Goal: Information Seeking & Learning: Learn about a topic

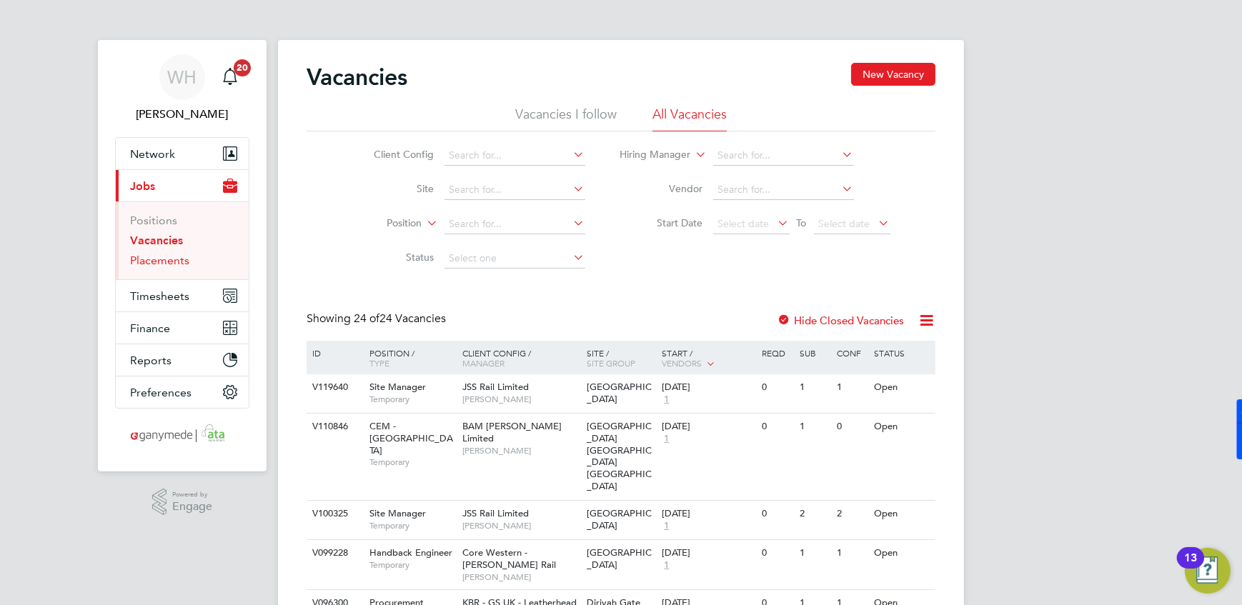
click at [167, 264] on link "Placements" at bounding box center [159, 261] width 59 height 14
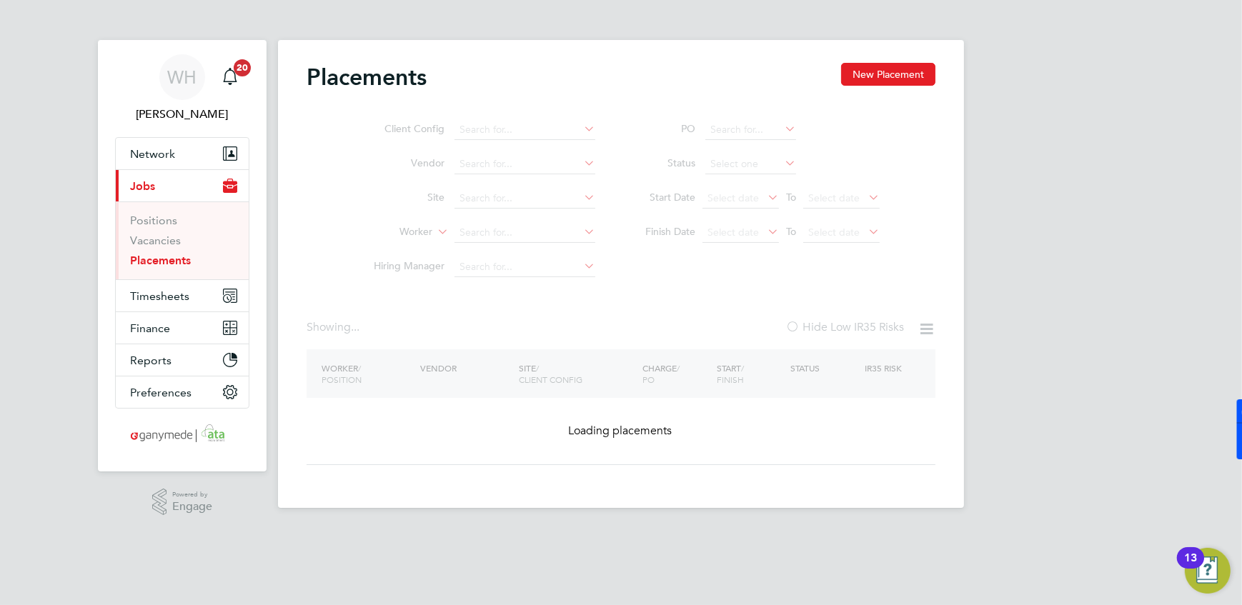
click at [477, 236] on ul "Client Config Vendor Site Worker Hiring Manager" at bounding box center [478, 198] width 269 height 171
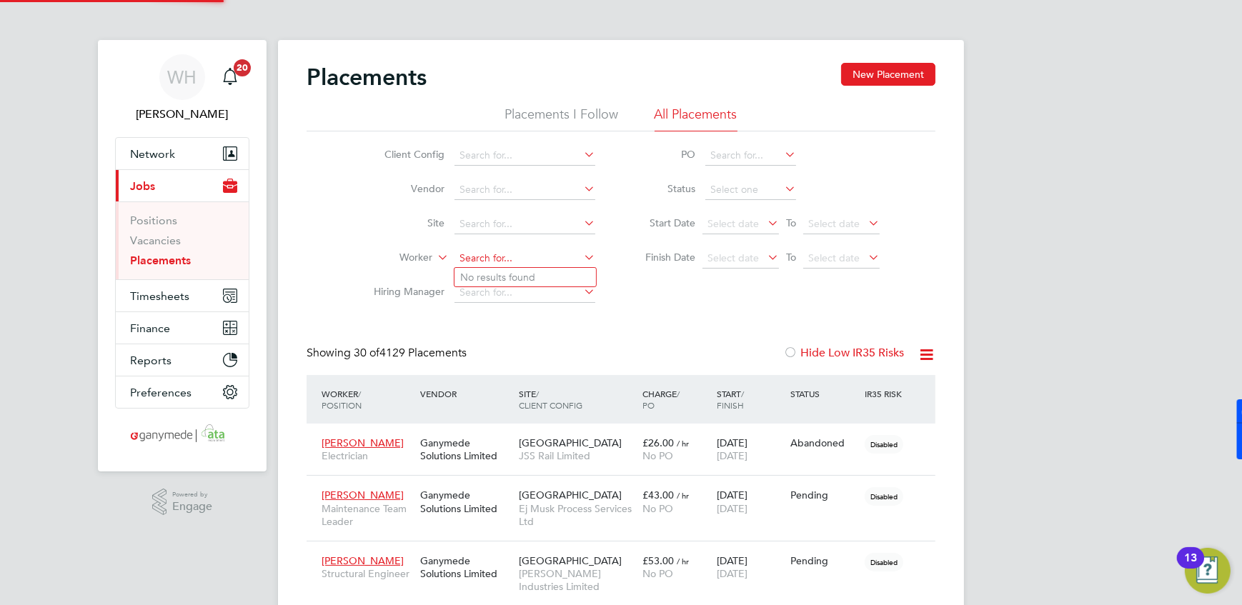
click at [489, 259] on input at bounding box center [524, 259] width 141 height 20
click at [178, 155] on button "Network" at bounding box center [182, 153] width 133 height 31
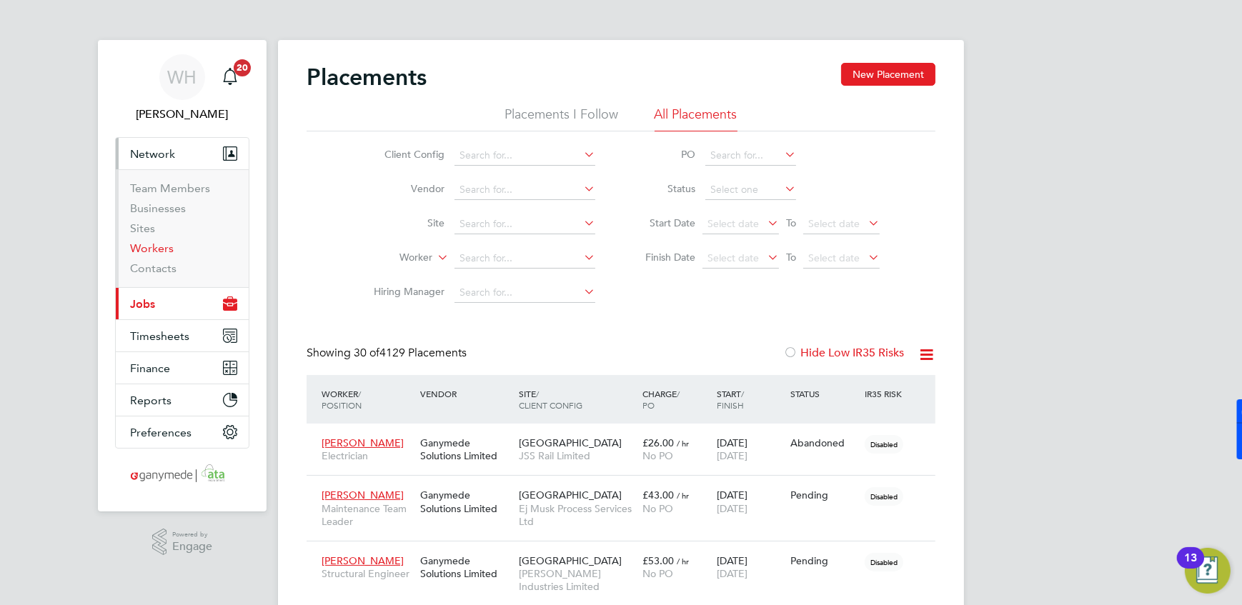
click at [146, 251] on link "Workers" at bounding box center [152, 249] width 44 height 14
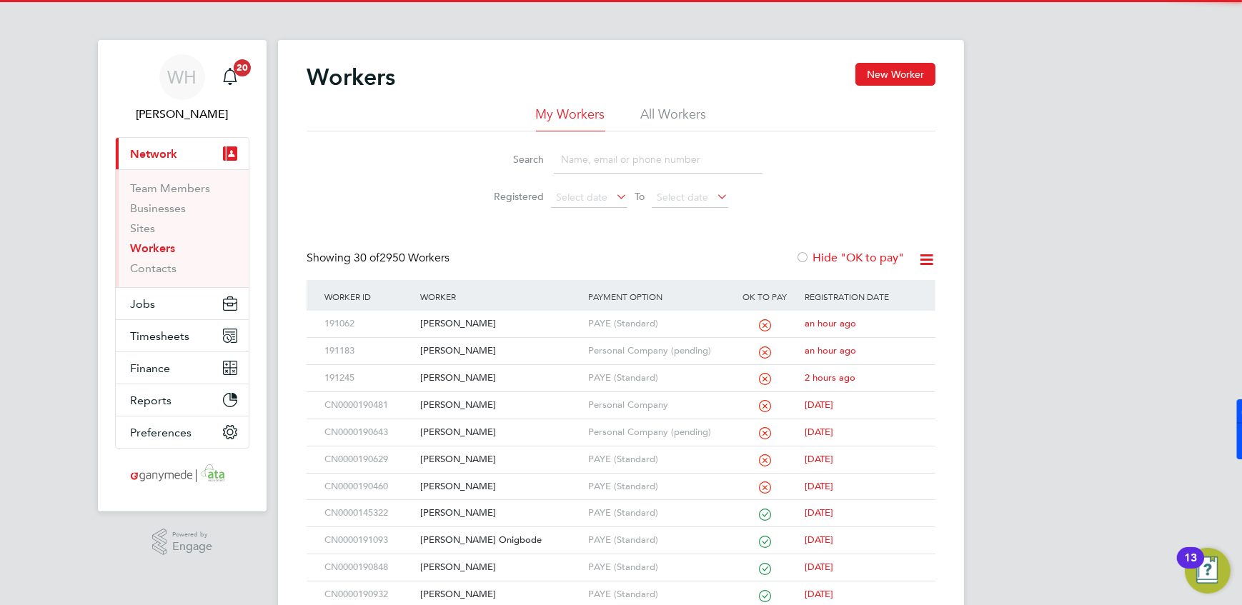
click at [605, 161] on input at bounding box center [658, 160] width 209 height 28
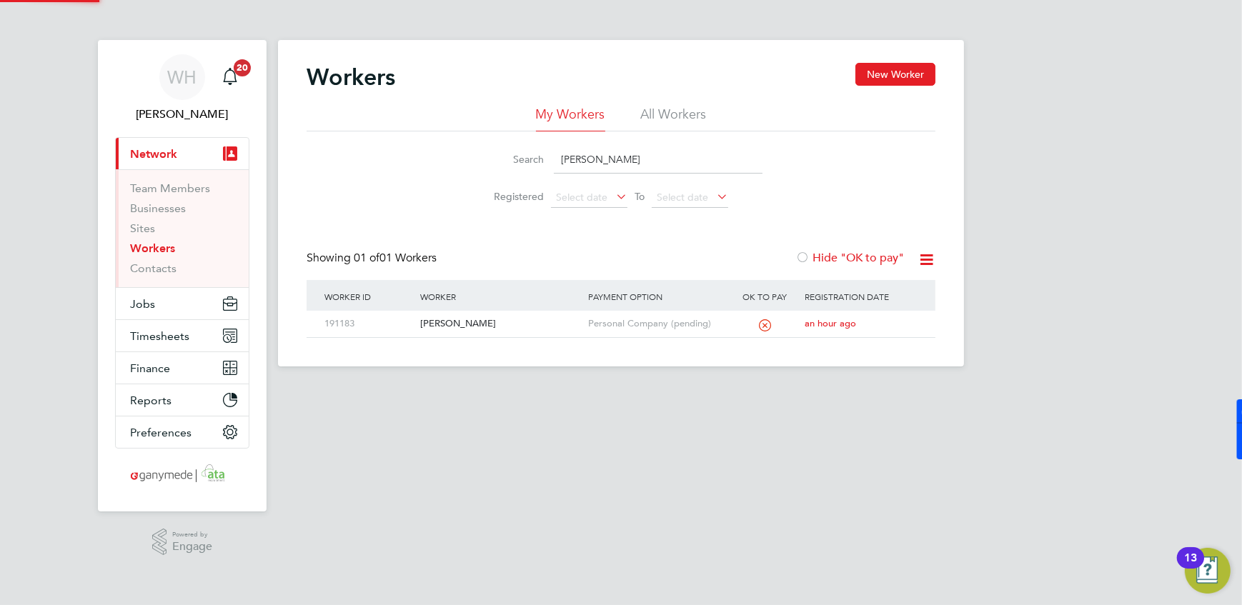
type input "ross glancy"
click at [372, 327] on div "191183" at bounding box center [369, 324] width 96 height 26
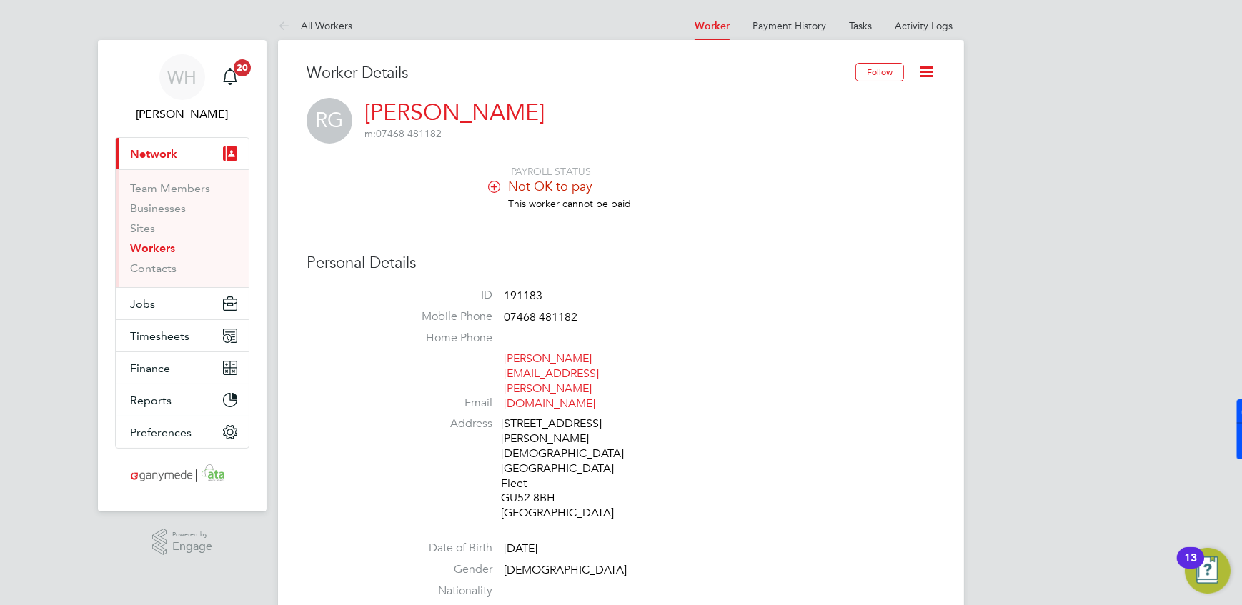
click at [922, 74] on icon at bounding box center [926, 72] width 18 height 18
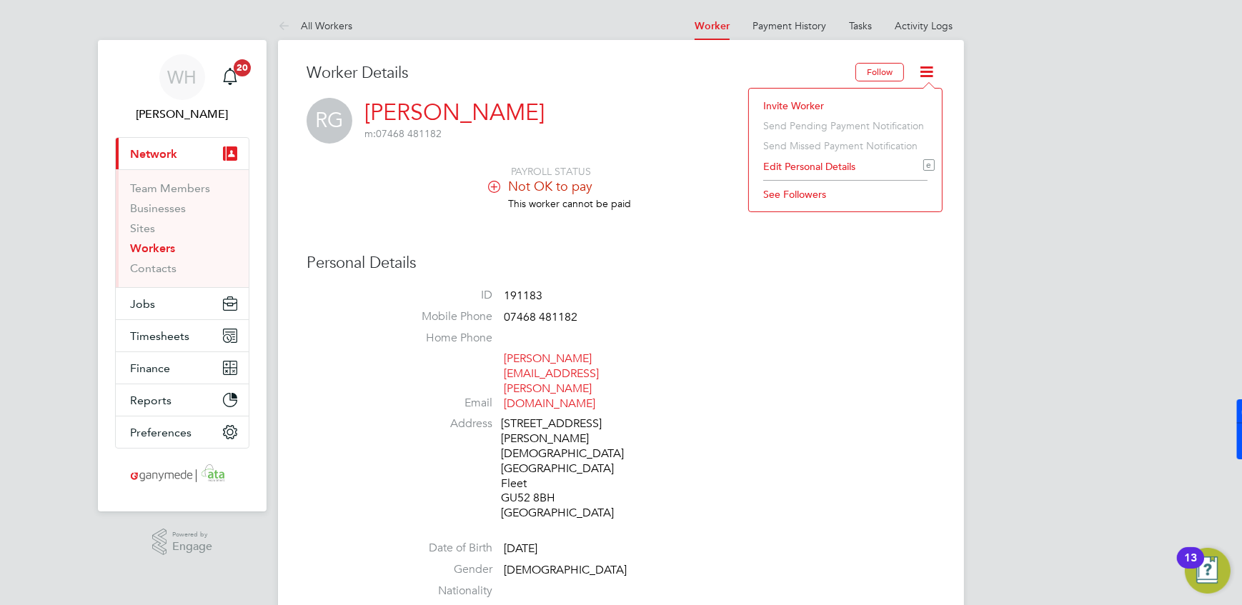
click at [832, 164] on li "Edit Personal Details e" at bounding box center [845, 166] width 179 height 20
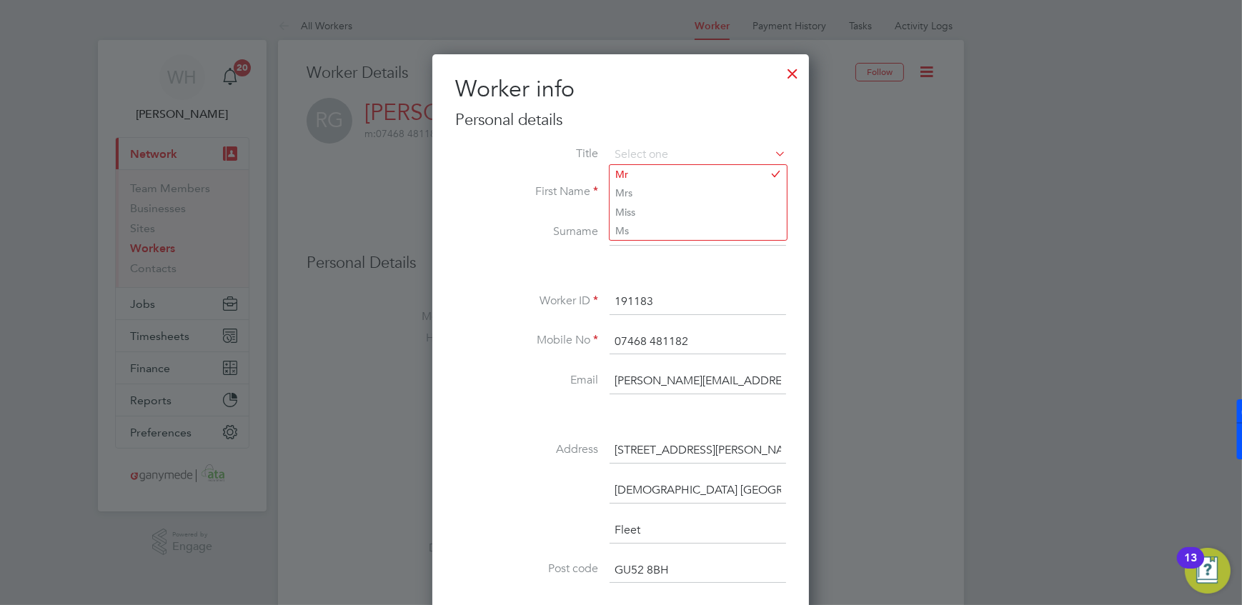
click at [792, 73] on div at bounding box center [793, 70] width 26 height 26
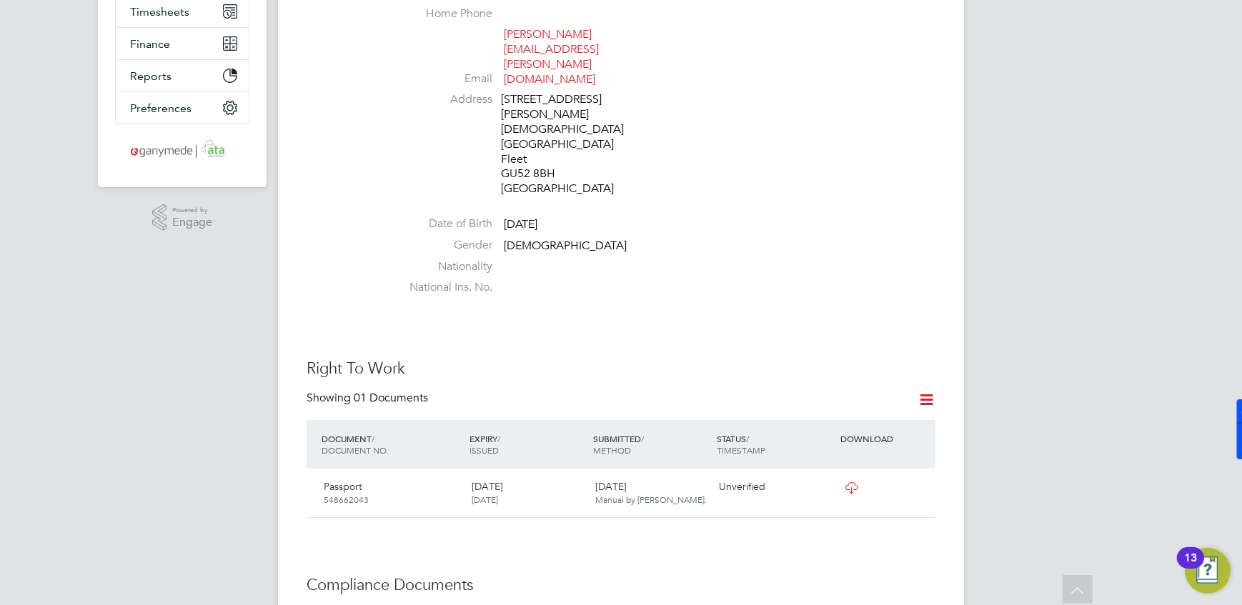
scroll to position [650, 0]
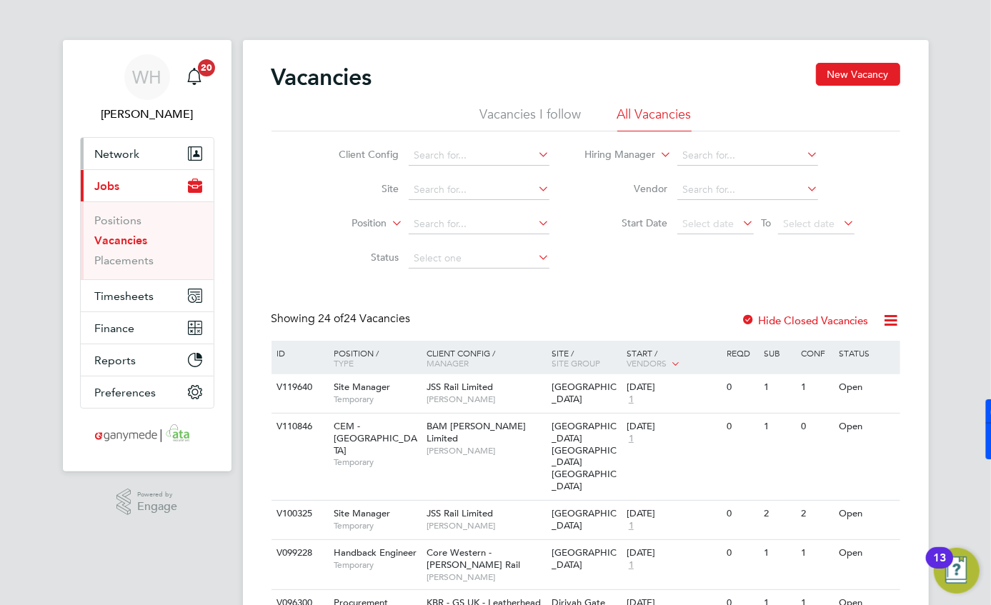
click at [95, 150] on span "Network" at bounding box center [117, 154] width 45 height 14
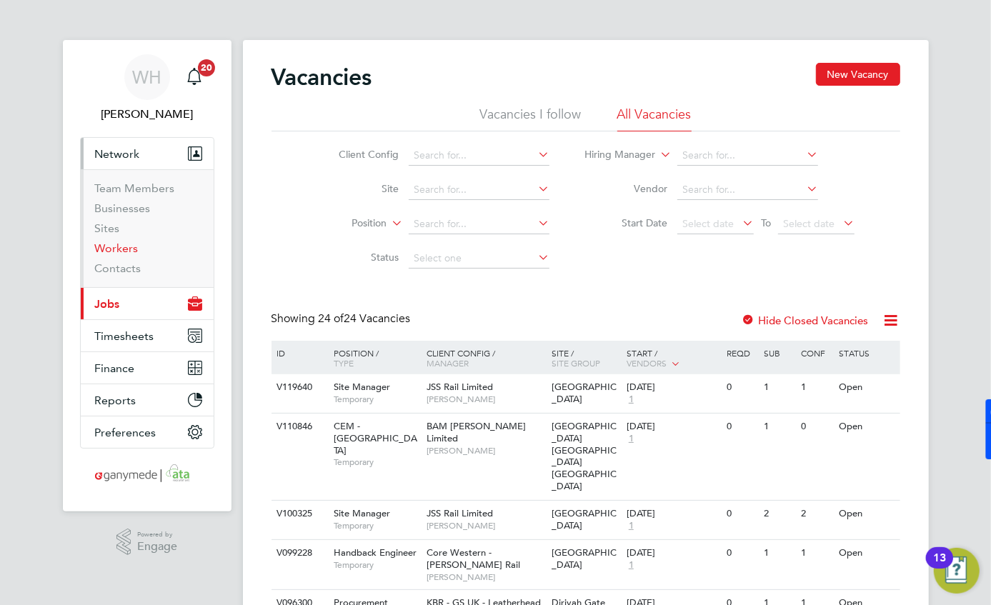
click at [127, 251] on link "Workers" at bounding box center [117, 249] width 44 height 14
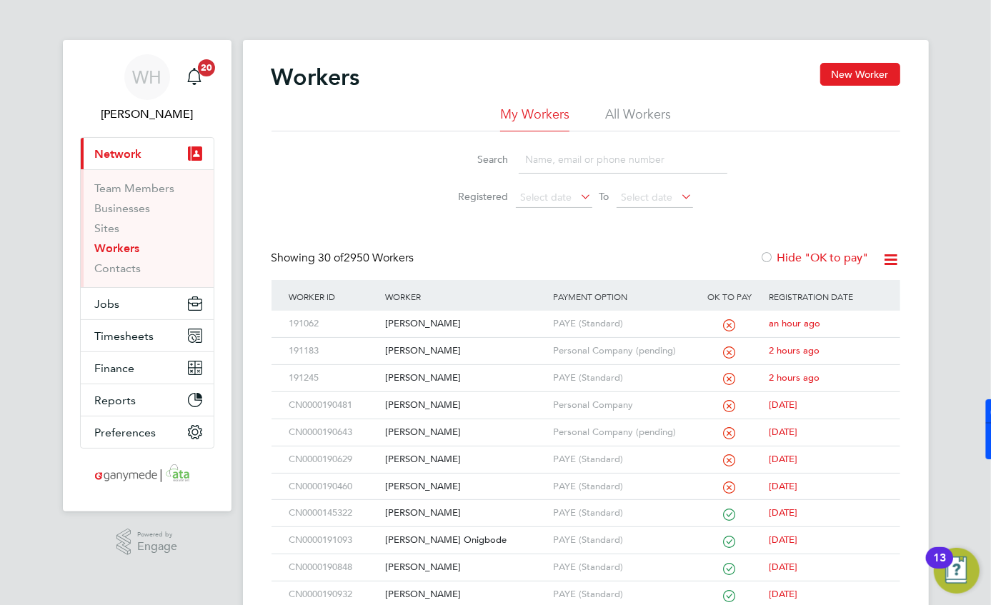
click at [552, 159] on input at bounding box center [623, 160] width 209 height 28
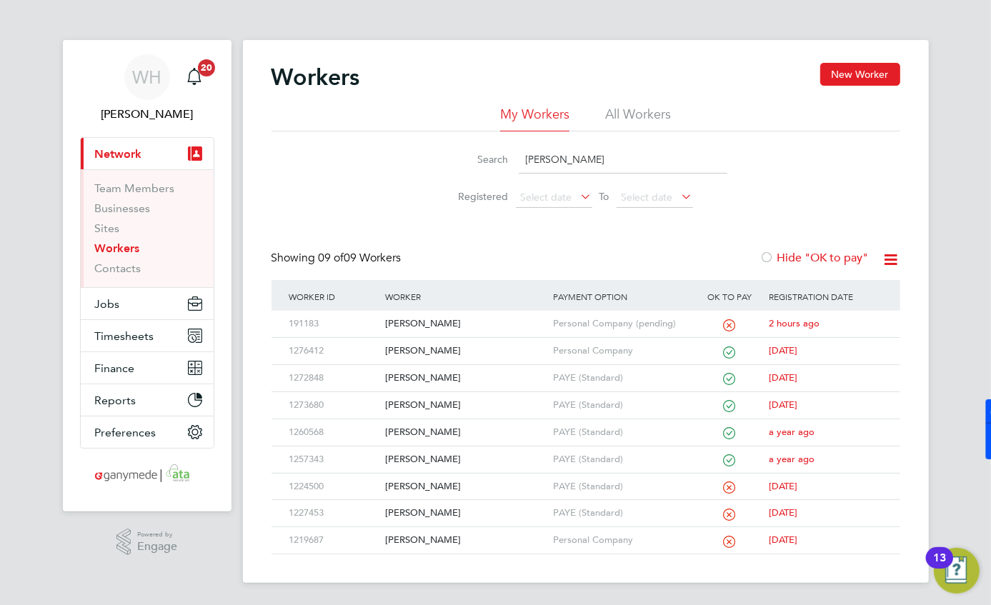
type input "[PERSON_NAME]"
click at [640, 111] on li "All Workers" at bounding box center [638, 119] width 66 height 26
click at [359, 320] on div "191183" at bounding box center [334, 324] width 96 height 26
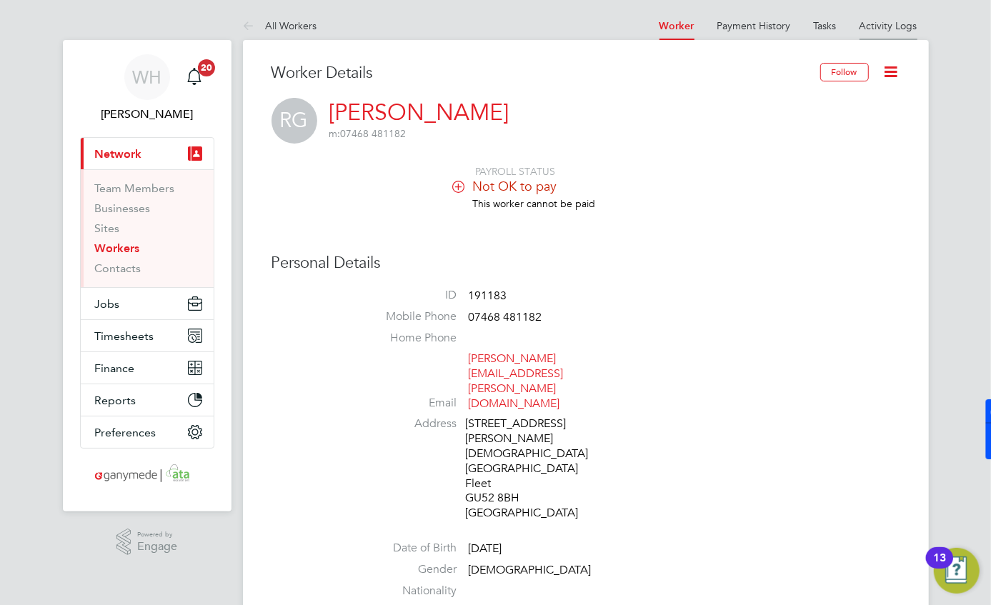
click at [890, 26] on link "Activity Logs" at bounding box center [889, 25] width 58 height 13
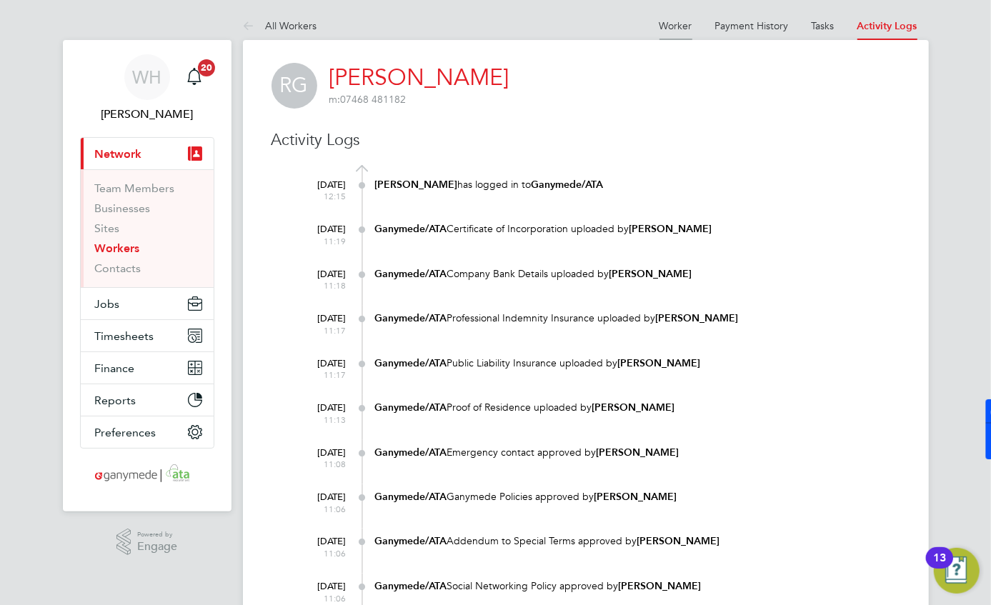
click at [671, 29] on link "Worker" at bounding box center [676, 25] width 33 height 13
